Goal: Navigation & Orientation: Find specific page/section

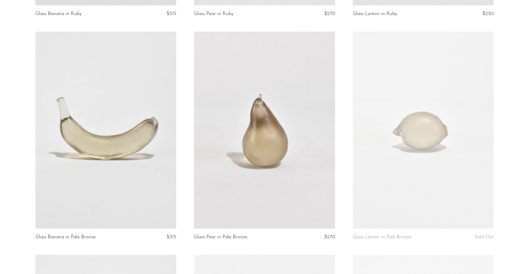
scroll to position [292, 0]
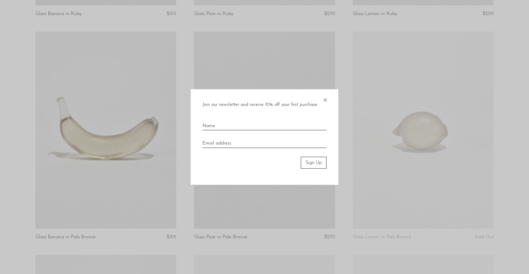
click at [326, 99] on span "×" at bounding box center [325, 98] width 6 height 19
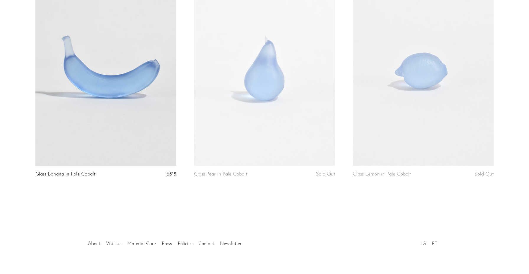
scroll to position [1471, 0]
click at [209, 234] on div at bounding box center [264, 238] width 113 height 21
click at [213, 234] on div at bounding box center [264, 238] width 113 height 21
click at [215, 235] on div at bounding box center [264, 238] width 113 height 21
click at [209, 235] on div at bounding box center [264, 238] width 113 height 21
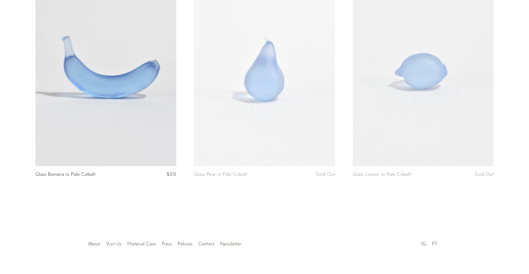
click at [212, 233] on div at bounding box center [264, 238] width 113 height 21
click at [90, 242] on link "About" at bounding box center [94, 244] width 12 height 5
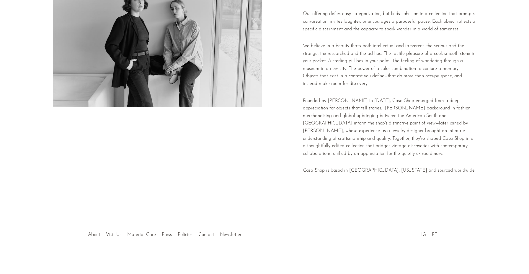
scroll to position [73, 0]
click at [206, 234] on link "Contact" at bounding box center [206, 234] width 16 height 5
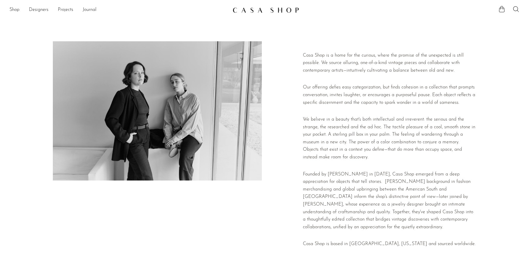
scroll to position [0, 0]
click at [35, 11] on link "Designers" at bounding box center [38, 10] width 19 height 8
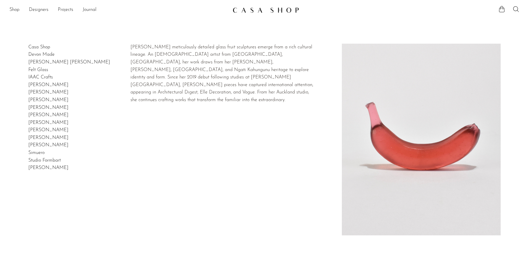
click at [28, 52] on link "Devon Made" at bounding box center [41, 54] width 26 height 5
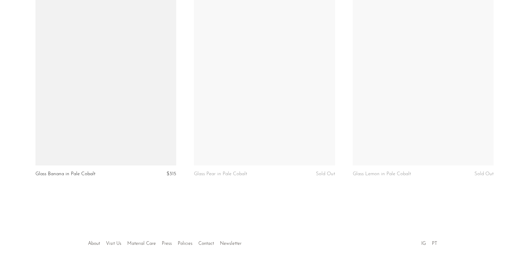
scroll to position [1471, 0]
